Goal: Transaction & Acquisition: Book appointment/travel/reservation

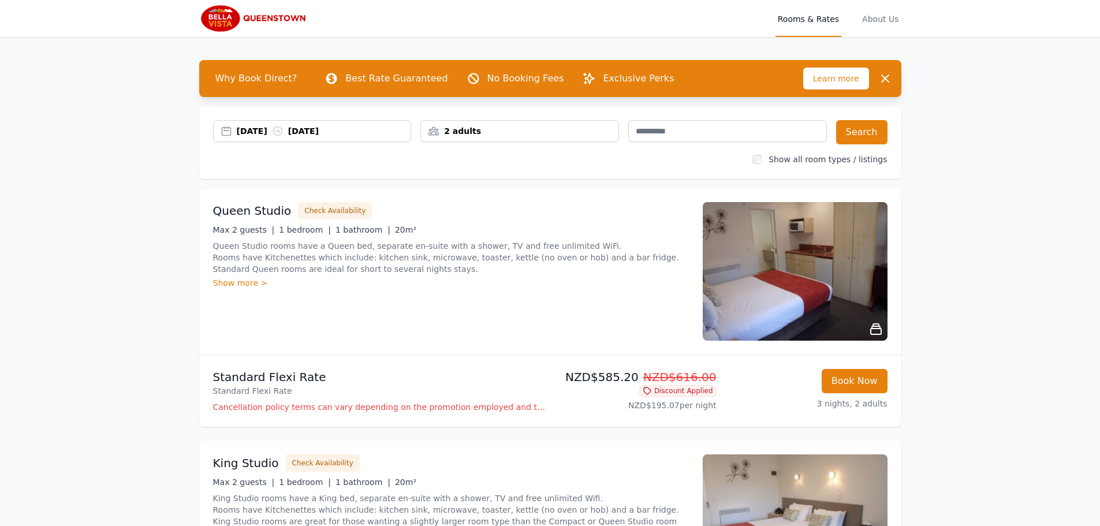
click at [283, 130] on icon at bounding box center [278, 131] width 12 height 12
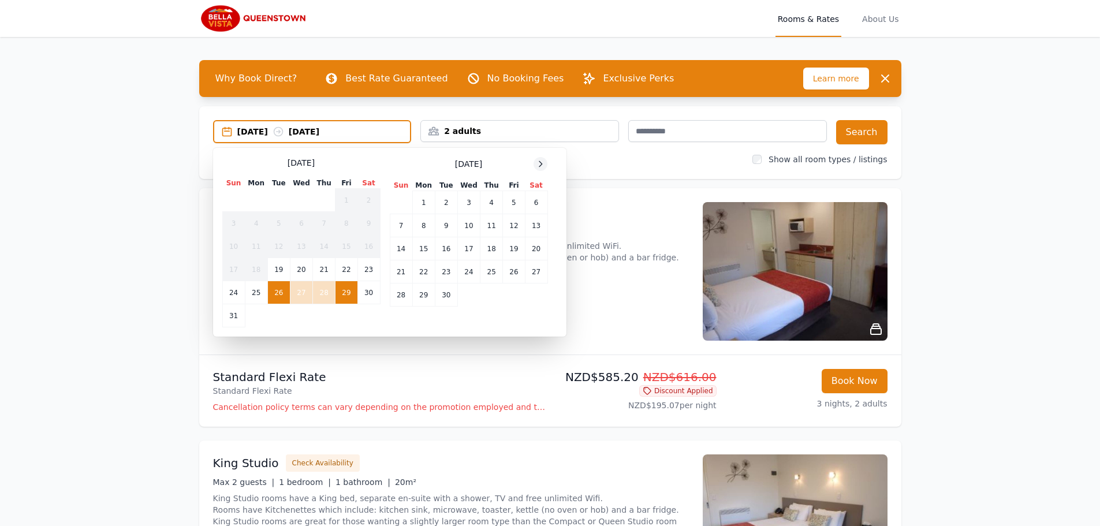
click at [541, 166] on icon at bounding box center [540, 163] width 9 height 9
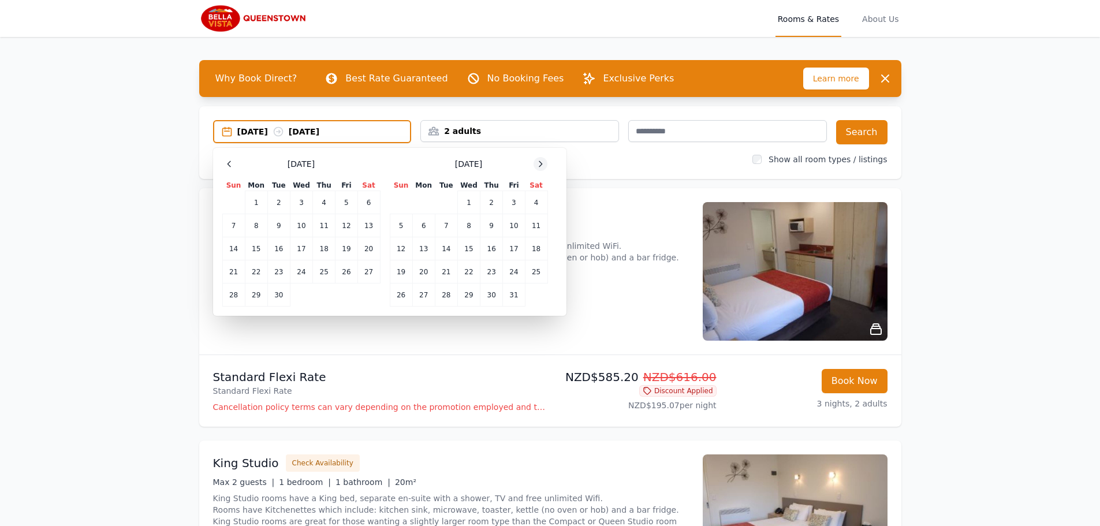
click at [541, 166] on icon at bounding box center [540, 163] width 9 height 9
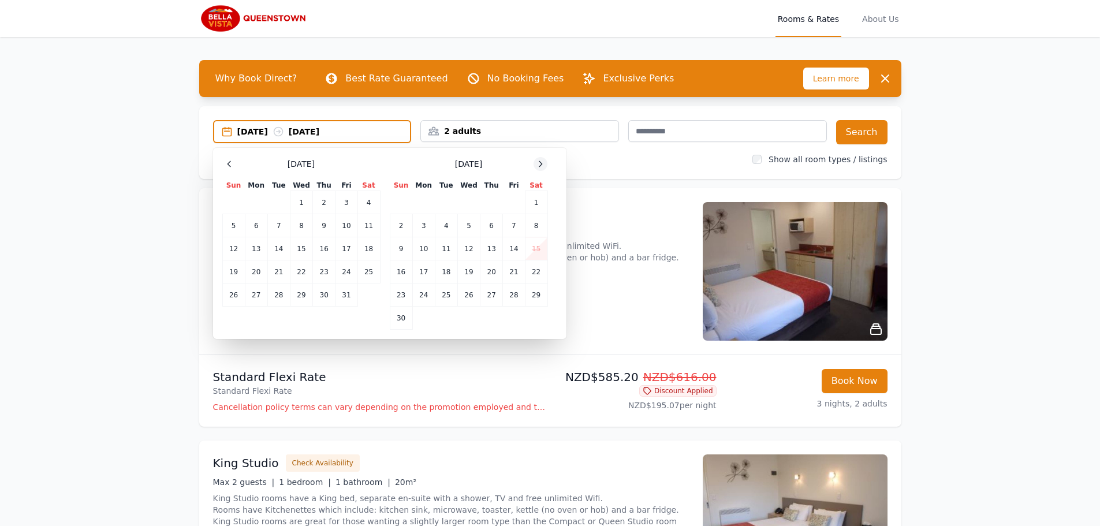
click at [541, 166] on icon at bounding box center [540, 163] width 9 height 9
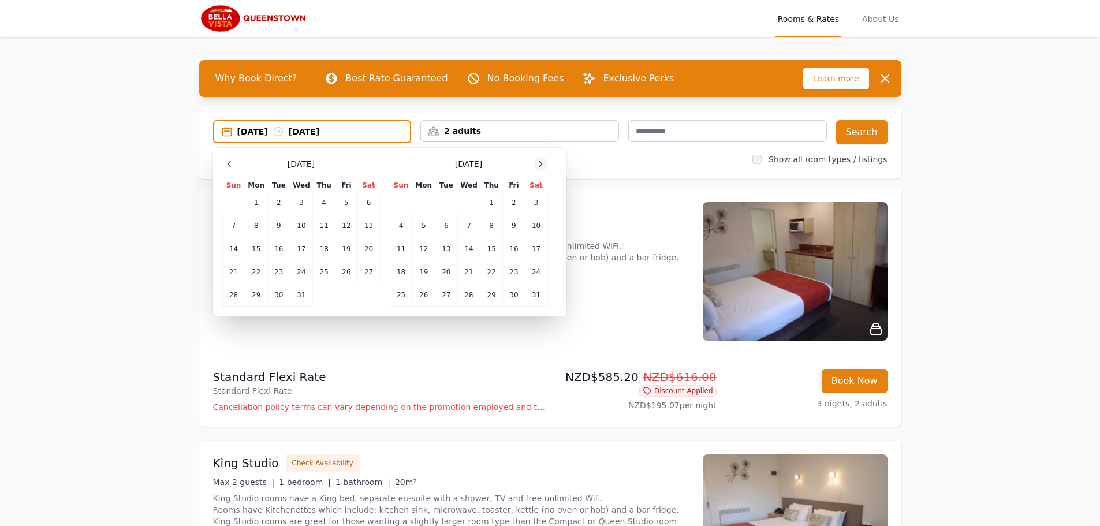
click at [541, 166] on icon at bounding box center [540, 163] width 9 height 9
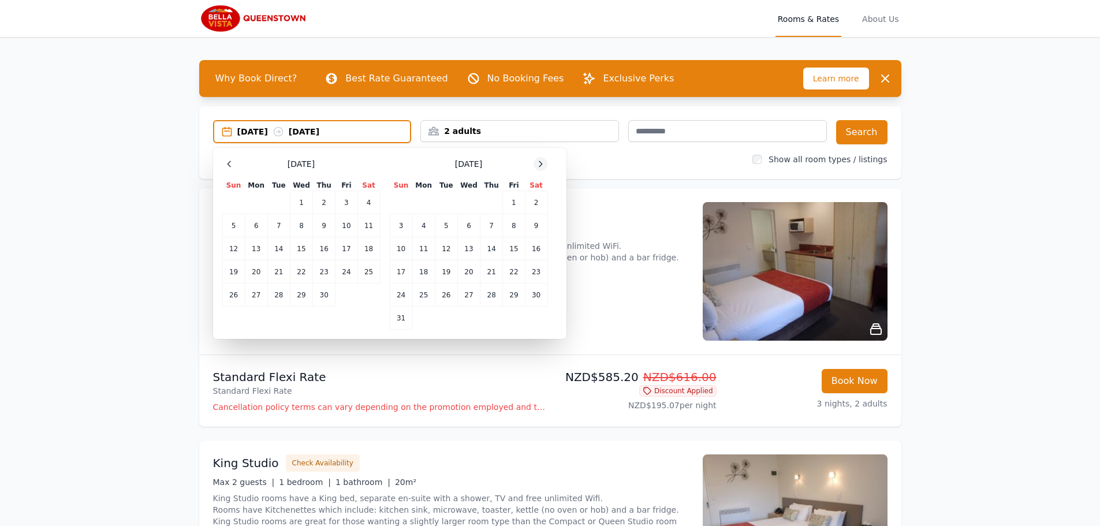
click at [541, 166] on icon at bounding box center [540, 163] width 9 height 9
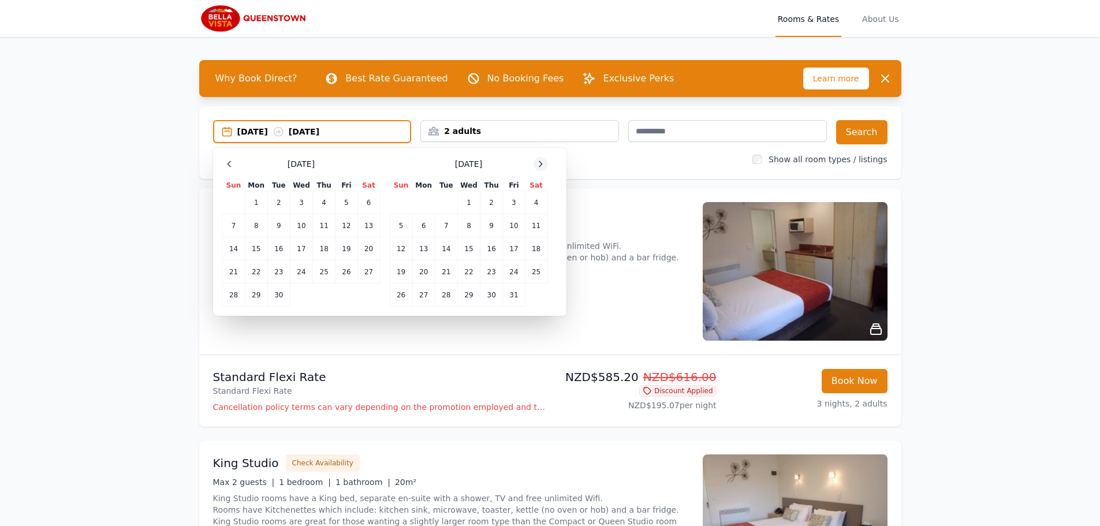
click at [541, 166] on icon at bounding box center [540, 163] width 9 height 9
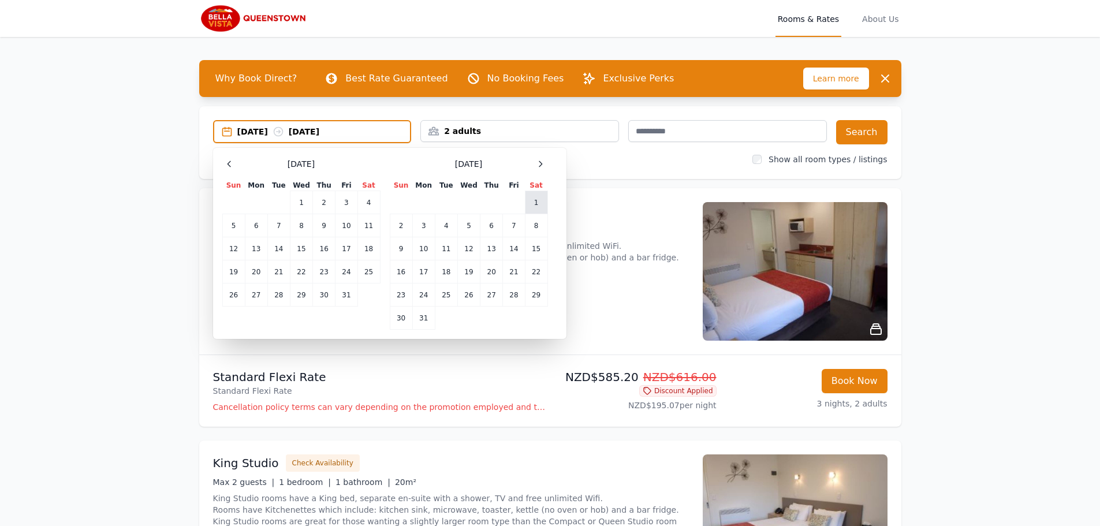
click at [538, 203] on td "1" at bounding box center [536, 202] width 23 height 23
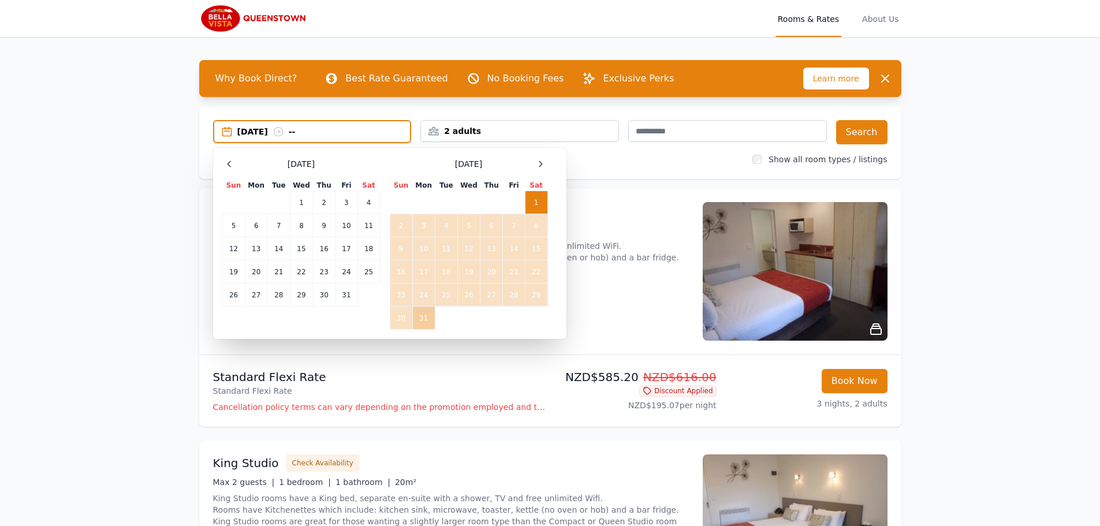
click at [420, 316] on td "31" at bounding box center [423, 318] width 23 height 23
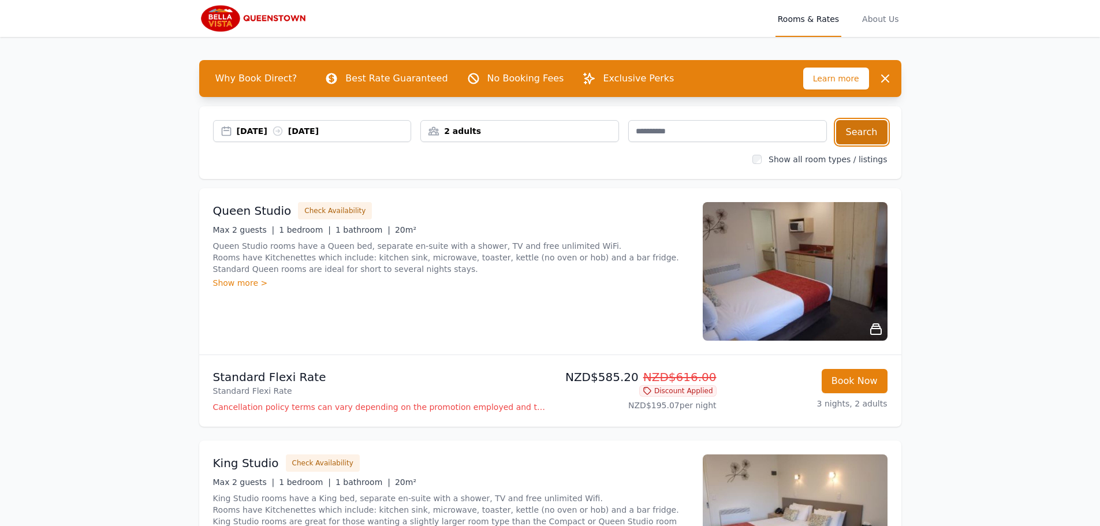
click at [867, 128] on button "Search" at bounding box center [861, 132] width 51 height 24
drag, startPoint x: 204, startPoint y: 130, endPoint x: 346, endPoint y: 133, distance: 142.6
click at [346, 133] on div "[DATE] [DATE] 2 adults Search Show all room types / listings" at bounding box center [550, 142] width 702 height 73
